Goal: Find specific page/section: Find specific page/section

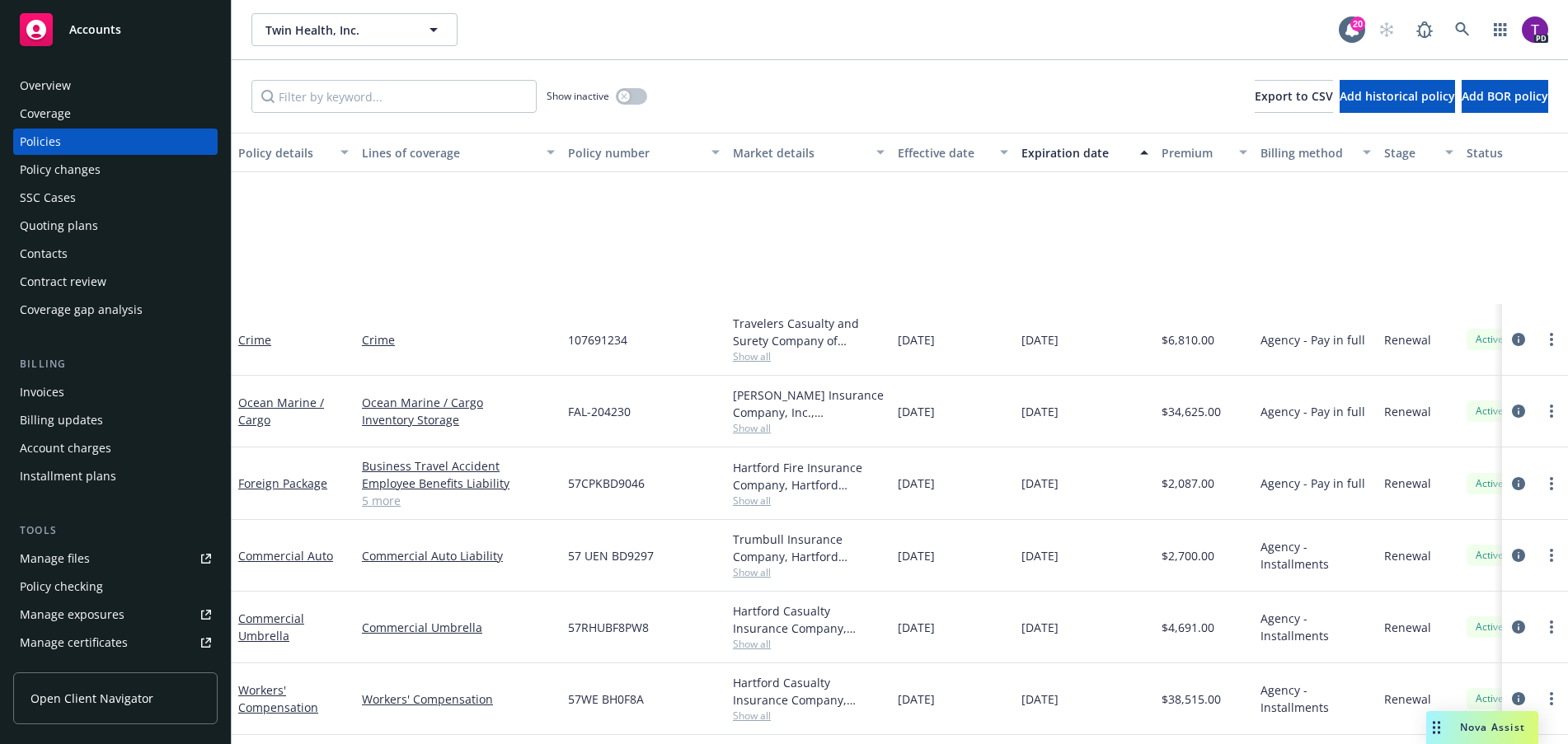
scroll to position [212, 0]
